Goal: Information Seeking & Learning: Check status

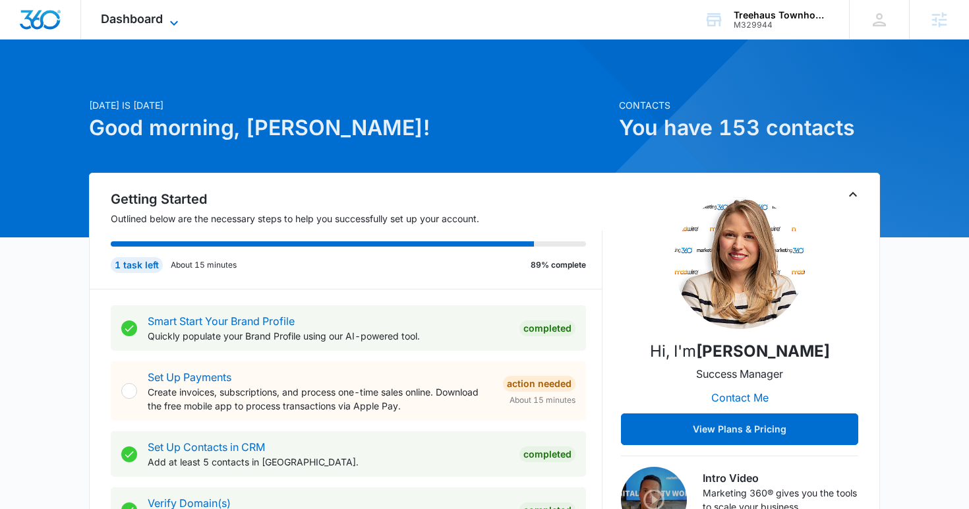
click at [179, 21] on icon at bounding box center [174, 23] width 16 height 16
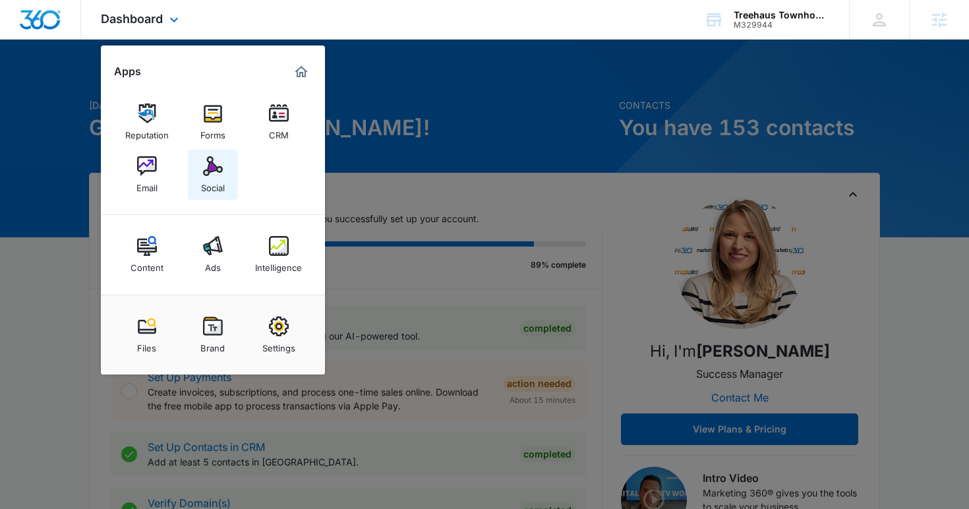
click at [196, 159] on link "Social" at bounding box center [213, 175] width 50 height 50
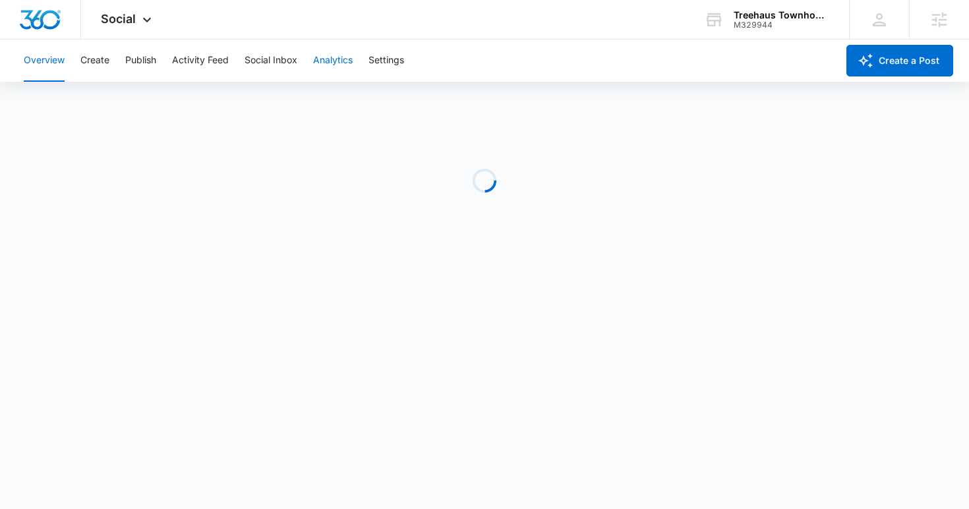
click at [333, 69] on button "Analytics" at bounding box center [333, 61] width 40 height 42
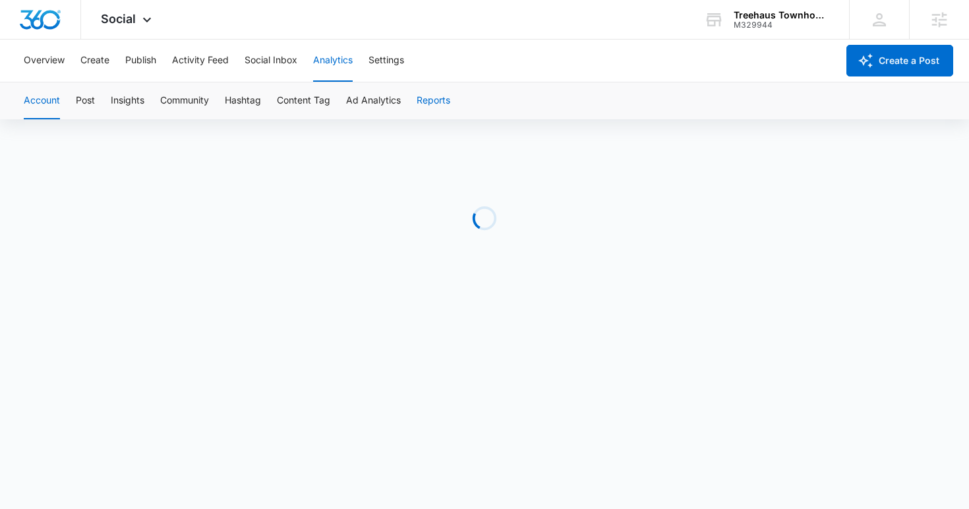
click at [440, 103] on button "Reports" at bounding box center [433, 100] width 34 height 37
click at [440, 92] on button "Reports" at bounding box center [433, 100] width 34 height 37
